Goal: Task Accomplishment & Management: Complete application form

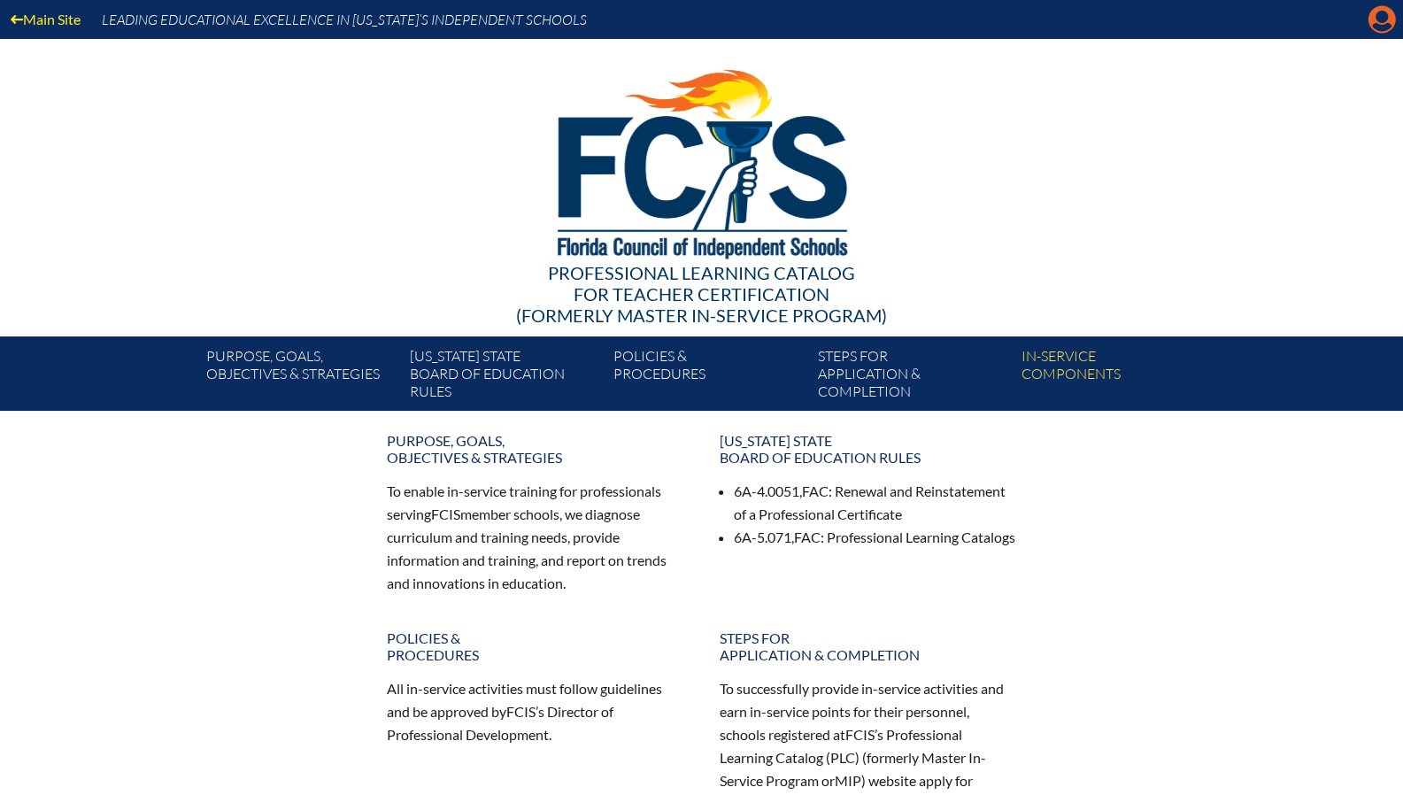
click at [1388, 22] on icon at bounding box center [1381, 19] width 27 height 27
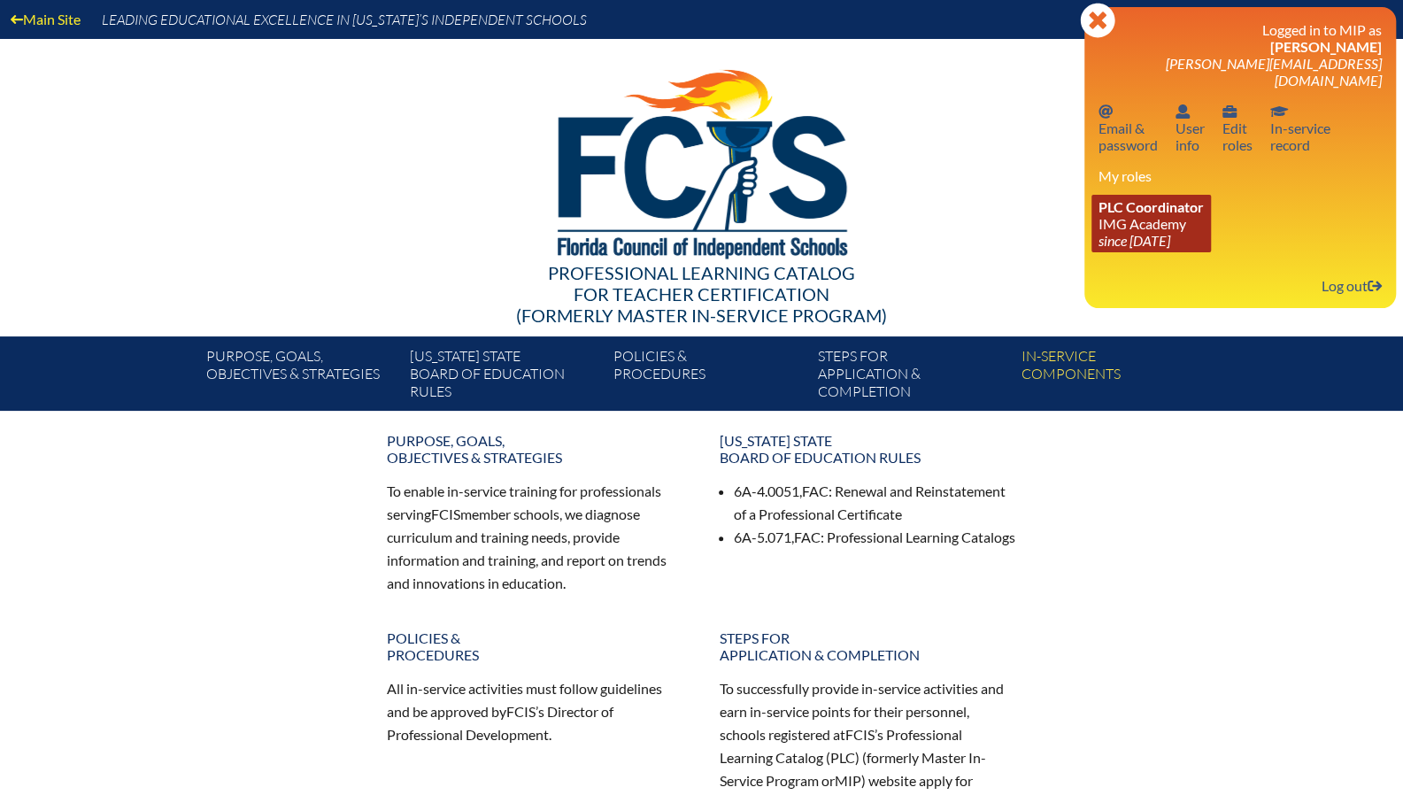
click at [1152, 232] on icon "since [DATE]" at bounding box center [1134, 240] width 72 height 17
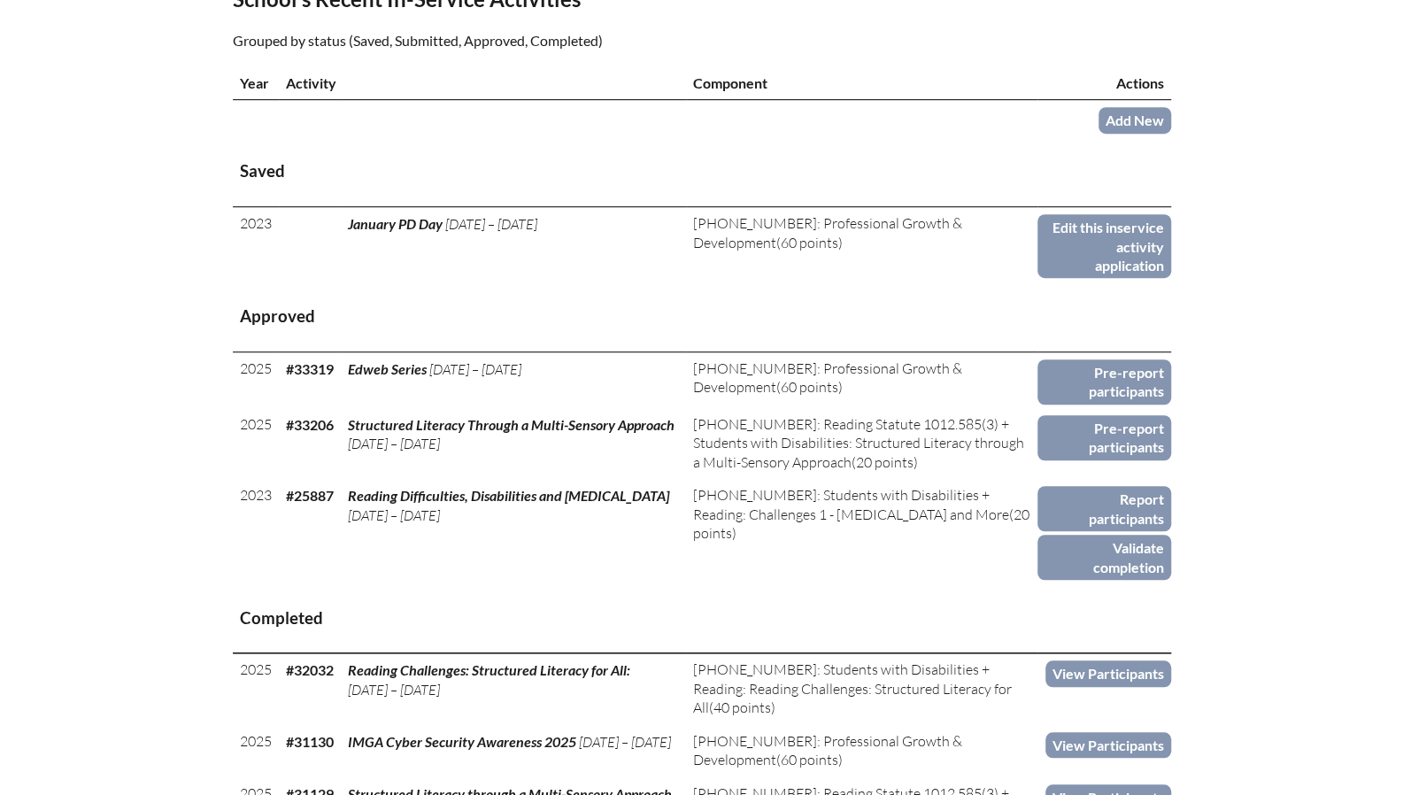
scroll to position [619, 0]
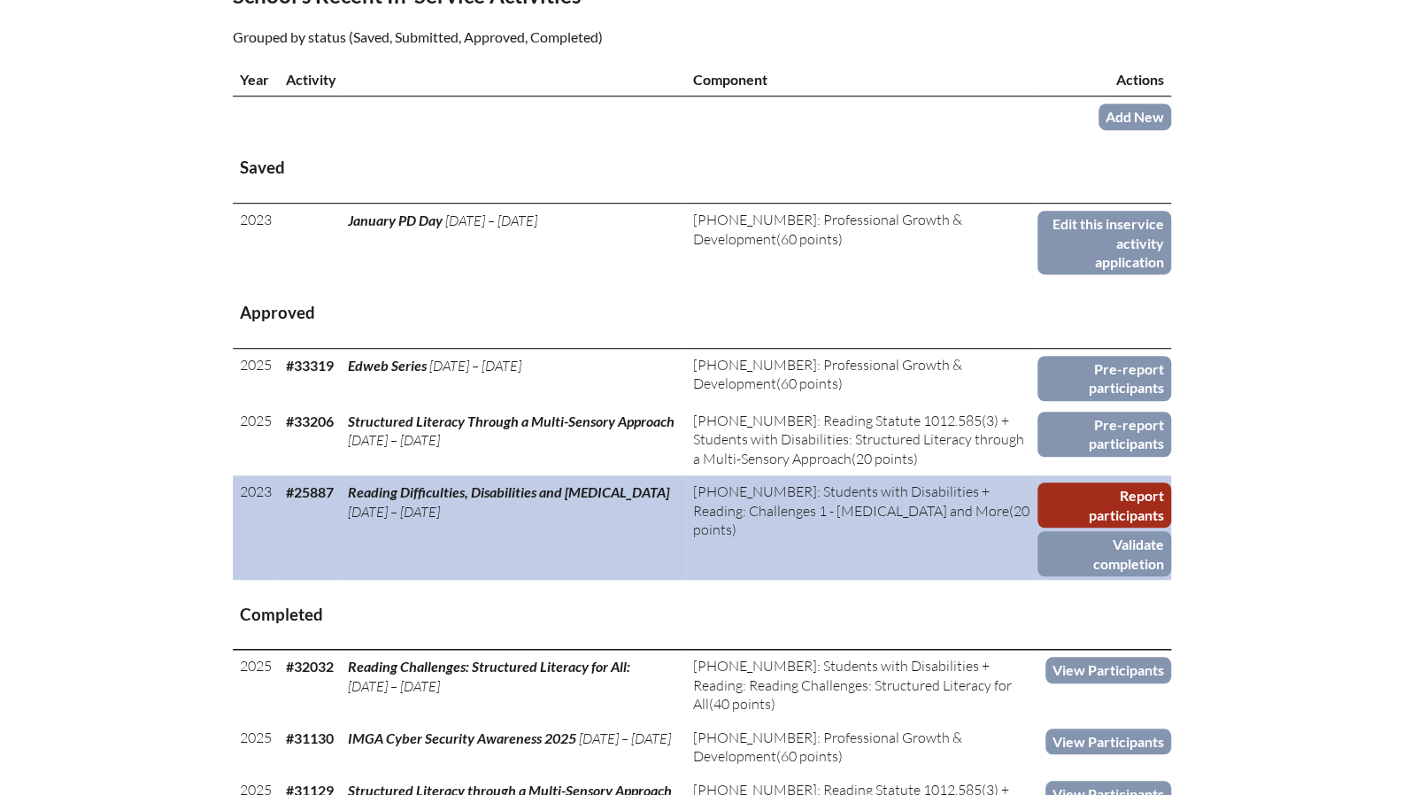
click at [1136, 499] on link "Report participants" at bounding box center [1103, 504] width 133 height 45
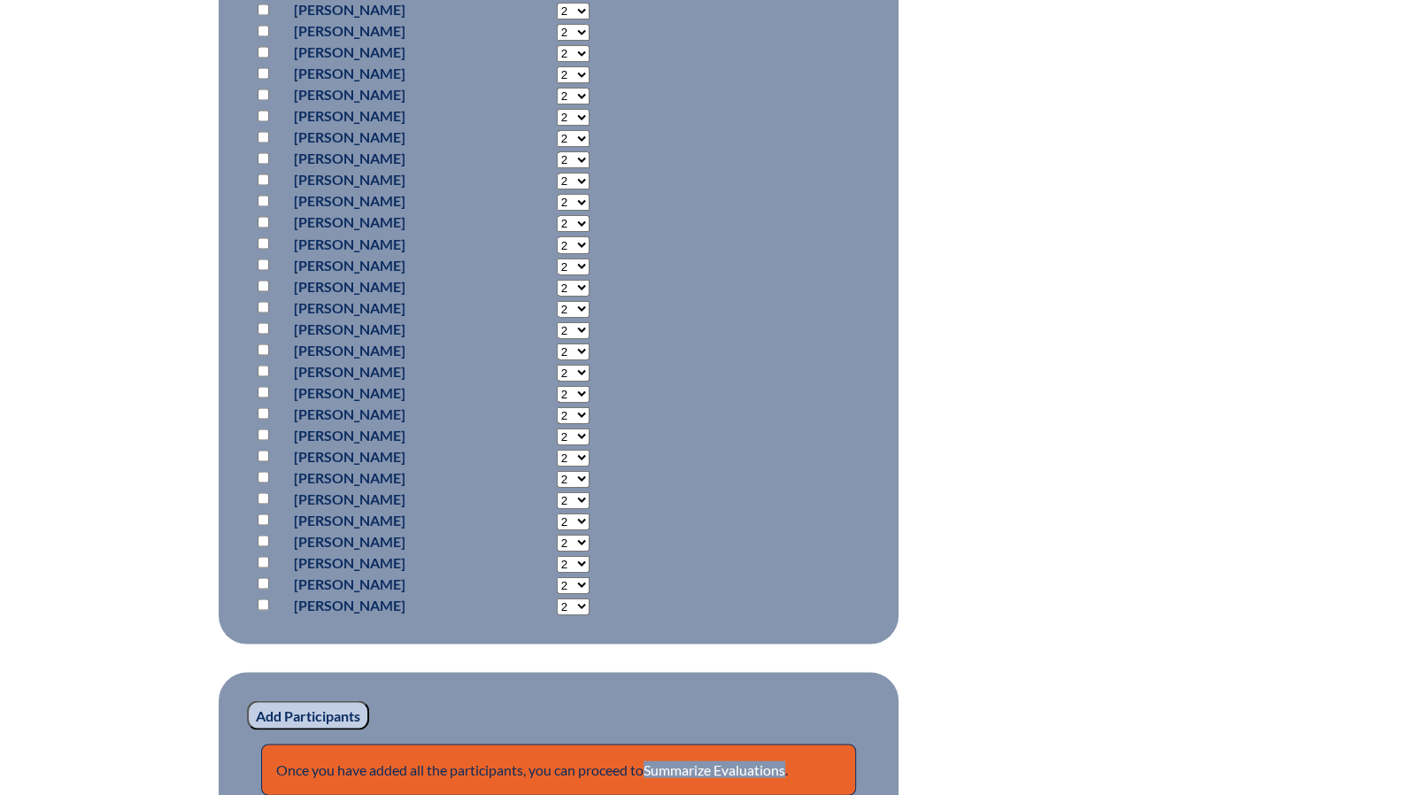
scroll to position [513, 0]
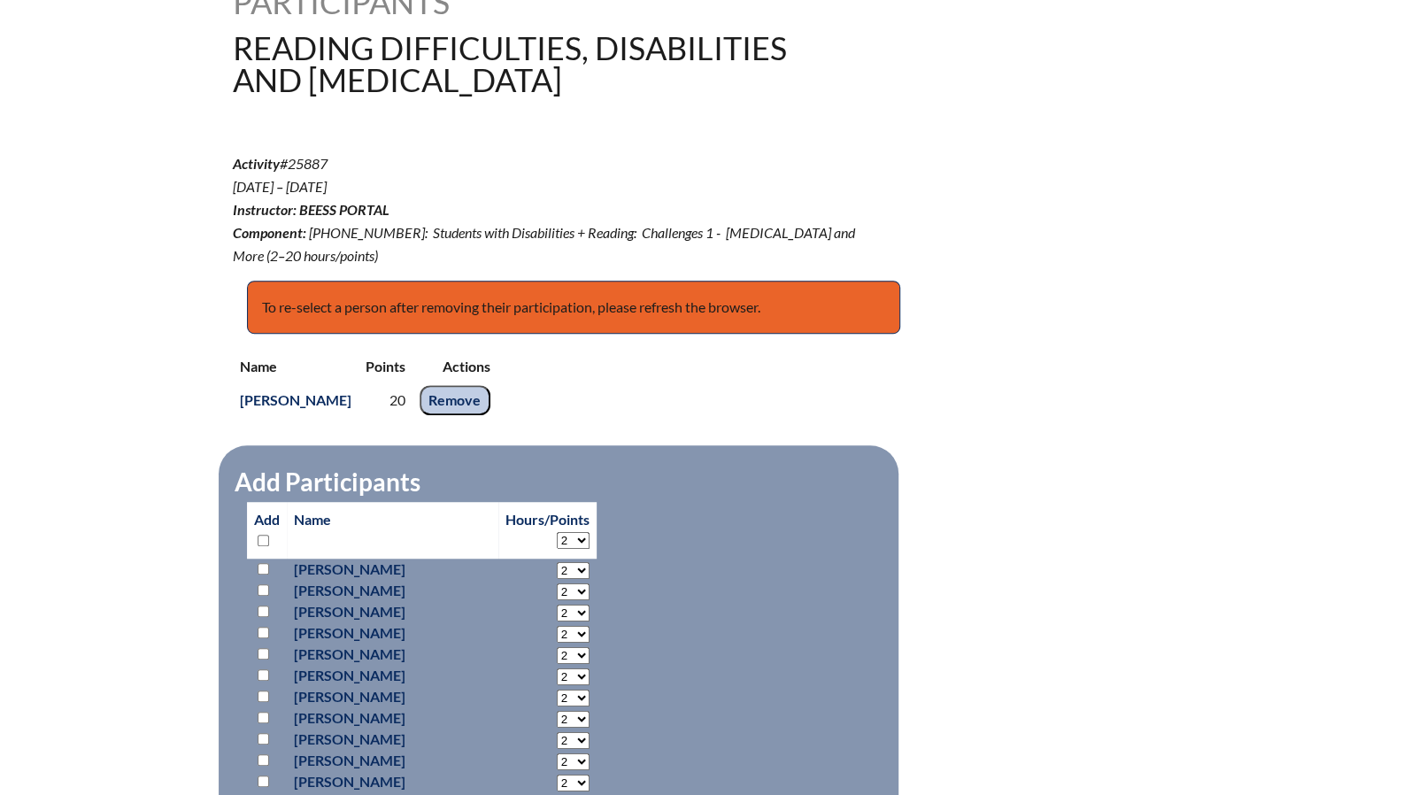
click at [1087, 222] on div "Activity #25887 Jan 1, ’23 – May 26, ’23 Instructor: BEESS Portal Component: 2-…" at bounding box center [702, 209] width 938 height 114
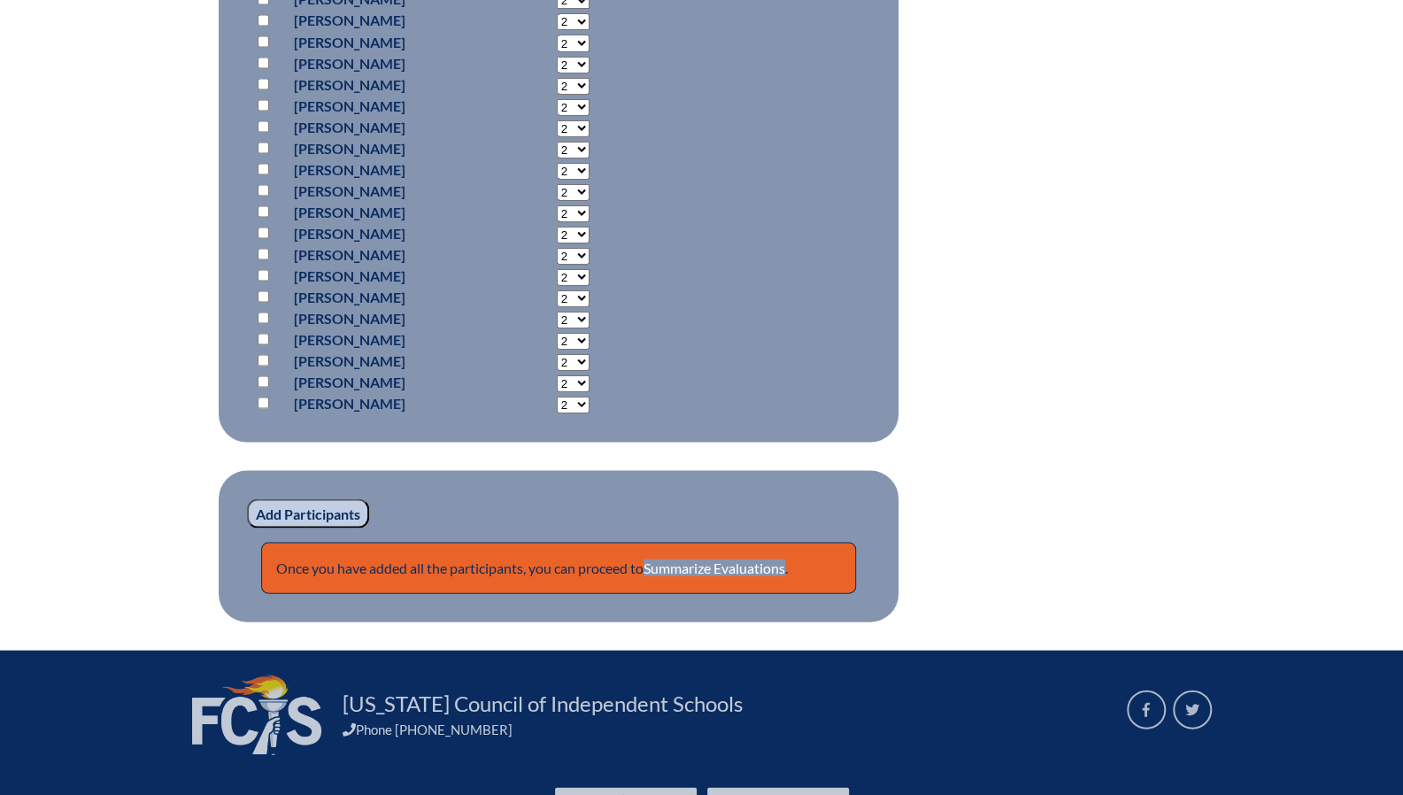
scroll to position [2170, 0]
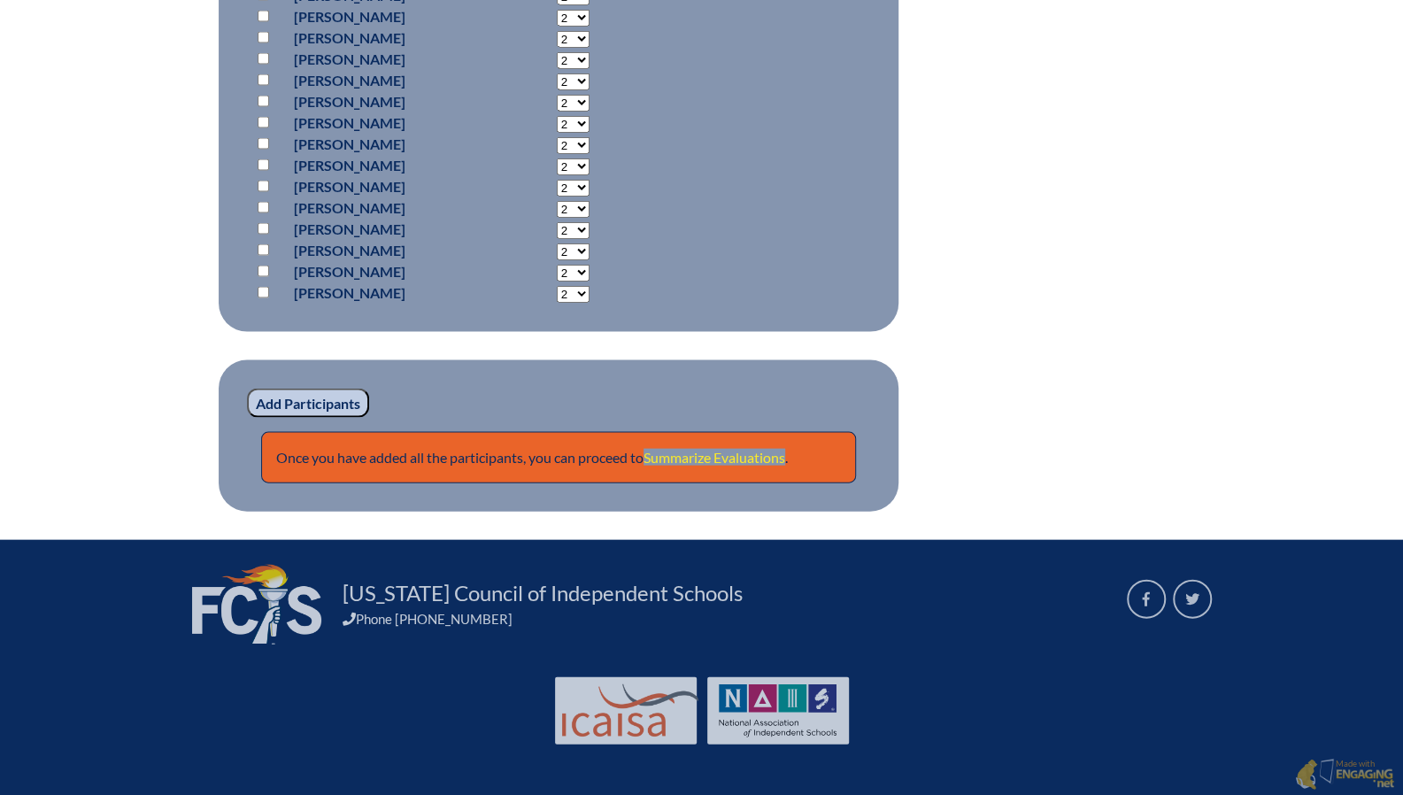
click at [723, 449] on link "Summarize Evaluations" at bounding box center [714, 457] width 142 height 17
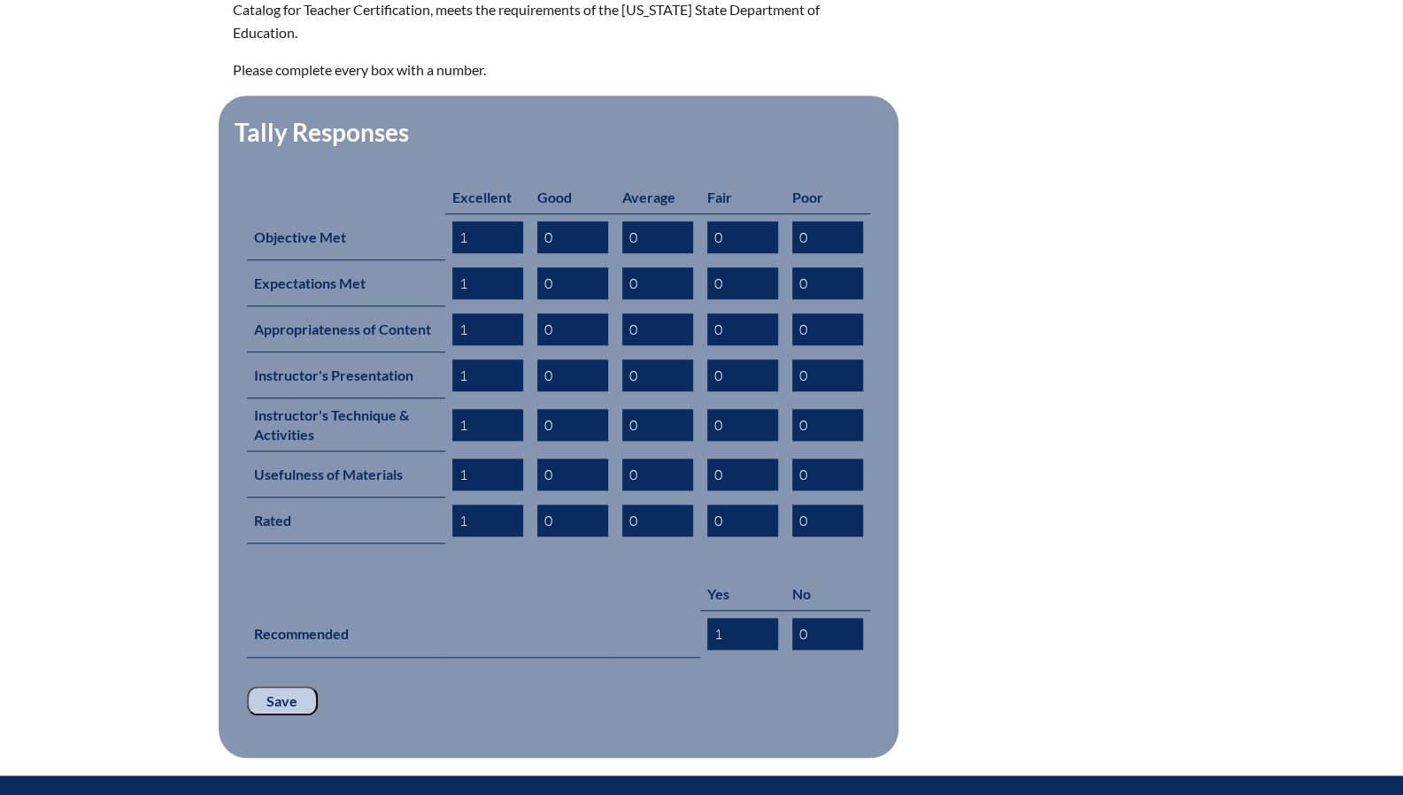
scroll to position [898, 0]
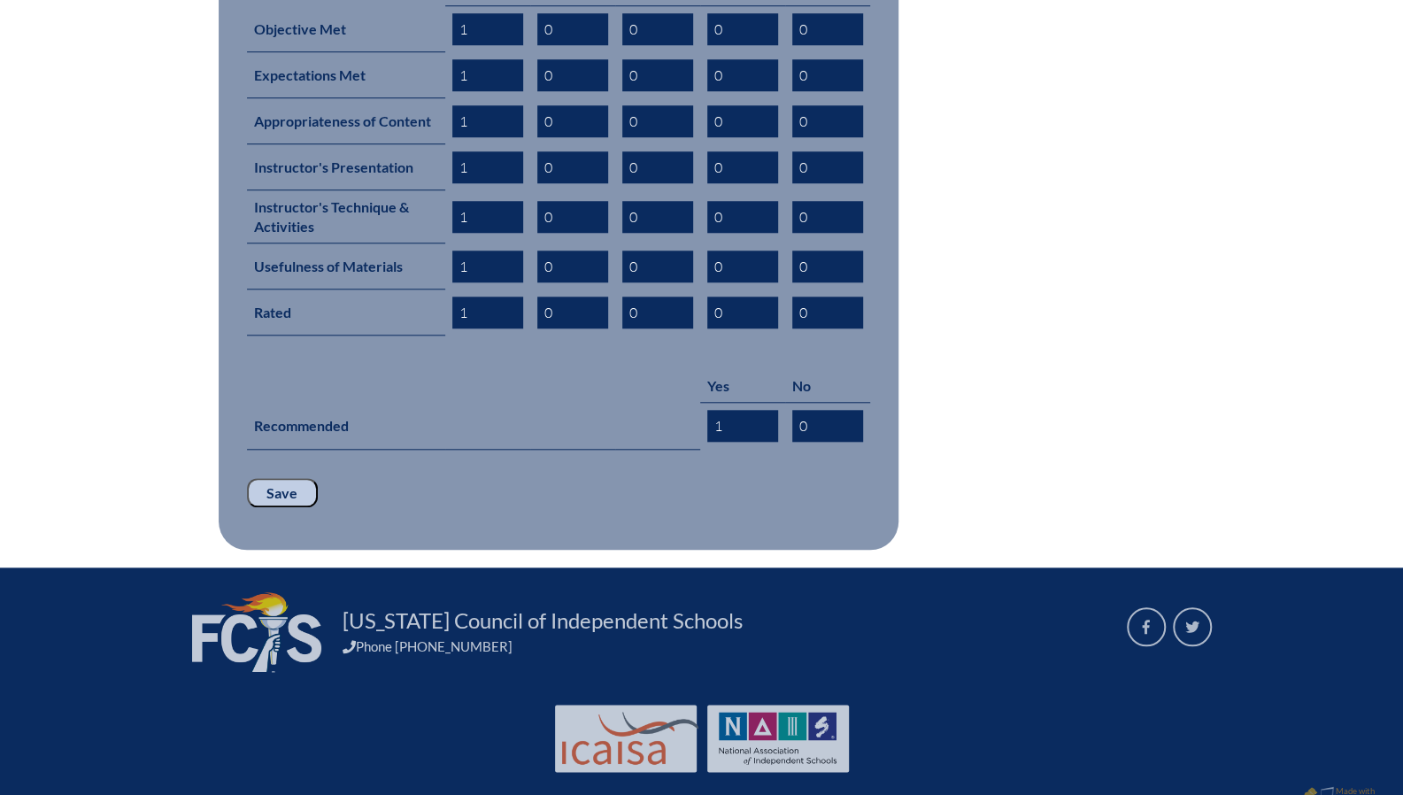
click at [292, 478] on input "Save" at bounding box center [282, 493] width 71 height 30
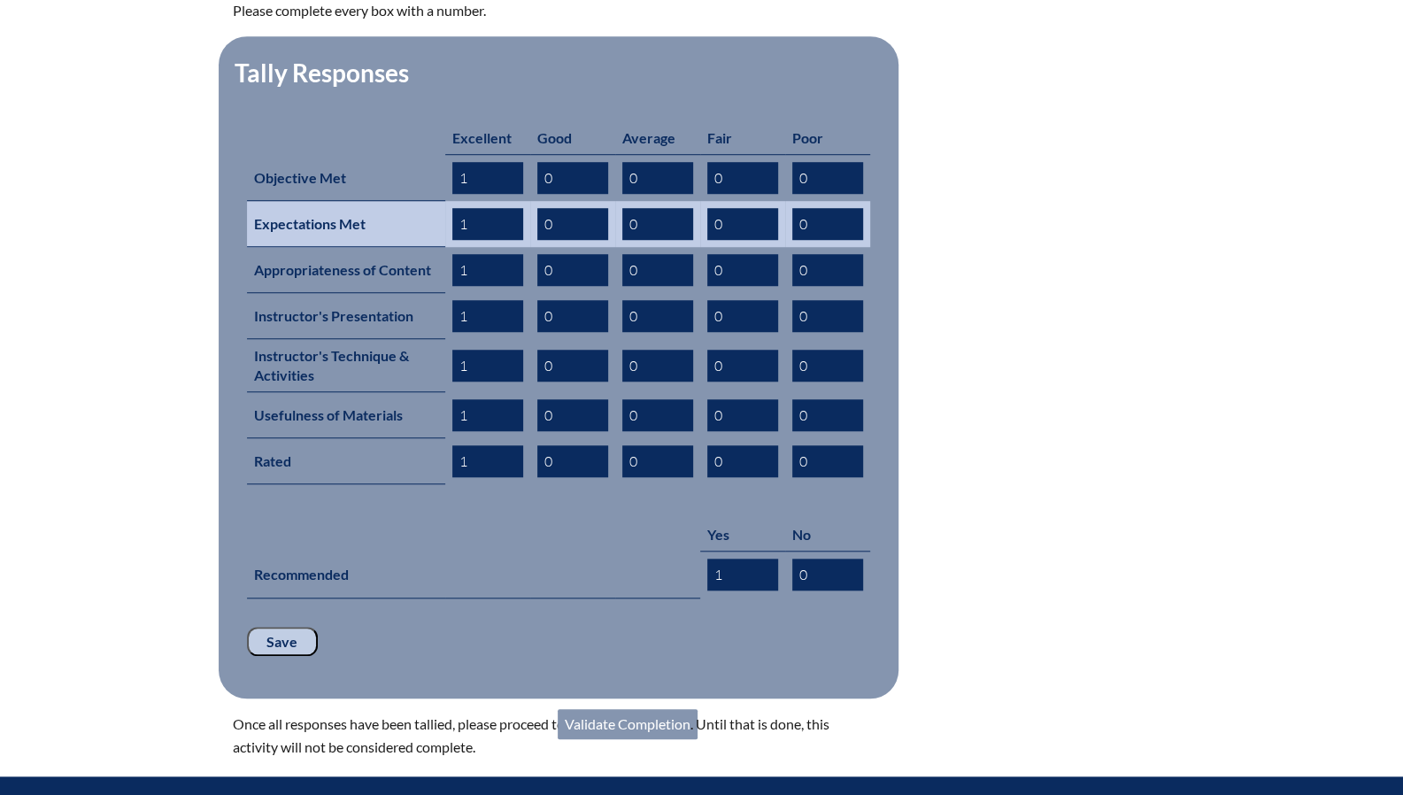
scroll to position [957, 0]
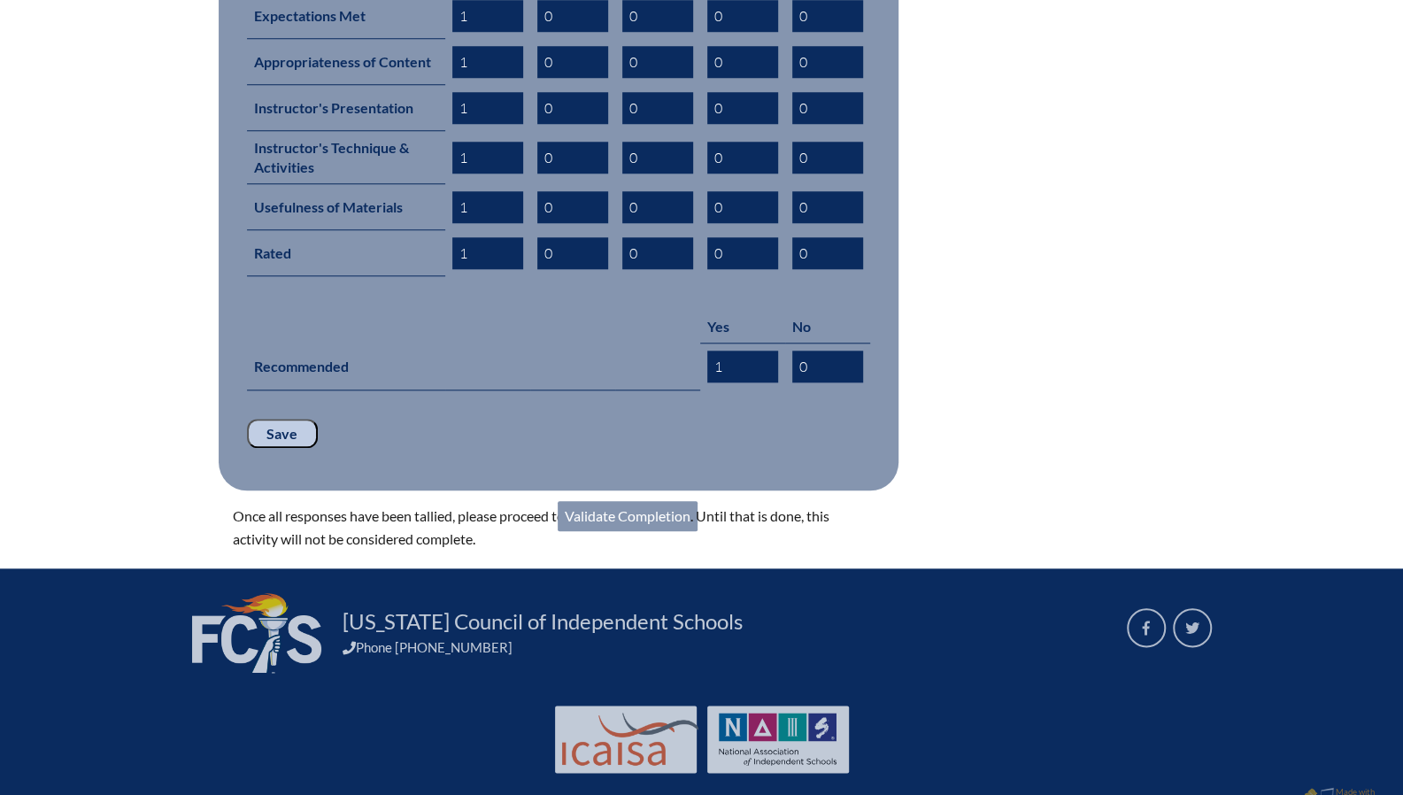
click at [611, 501] on link "Validate Completion" at bounding box center [627, 516] width 140 height 30
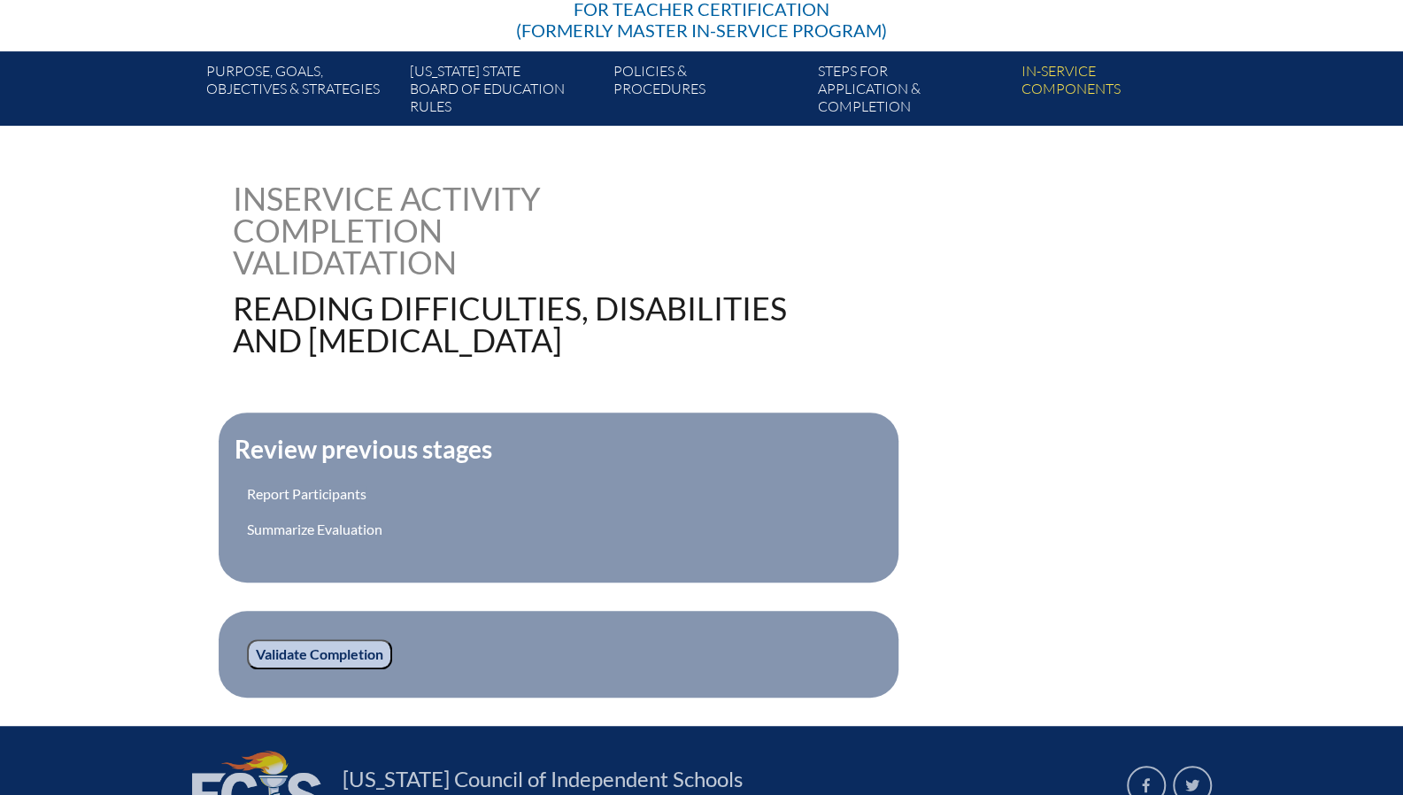
scroll to position [471, 0]
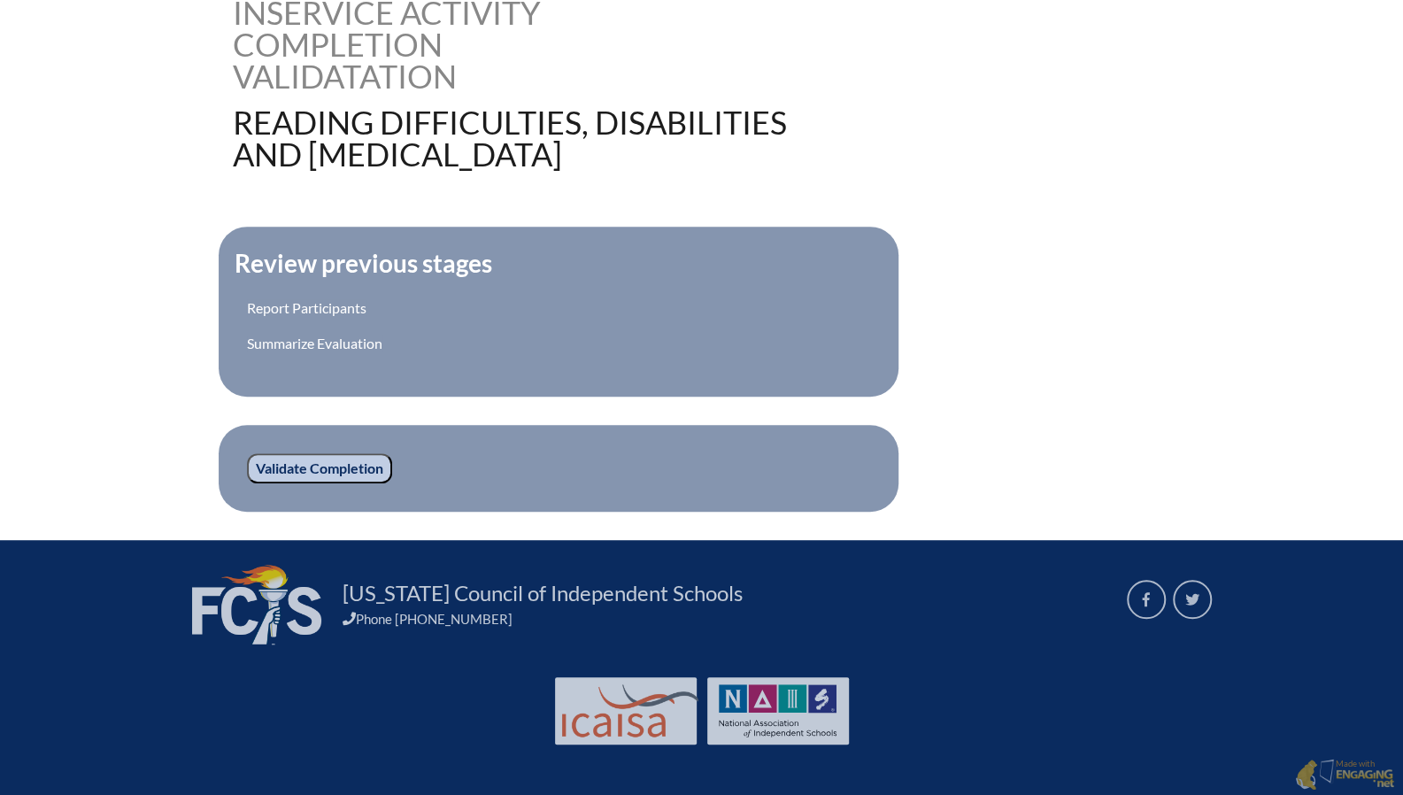
click at [365, 460] on input "Validate Completion" at bounding box center [319, 468] width 145 height 30
